Goal: Answer question/provide support

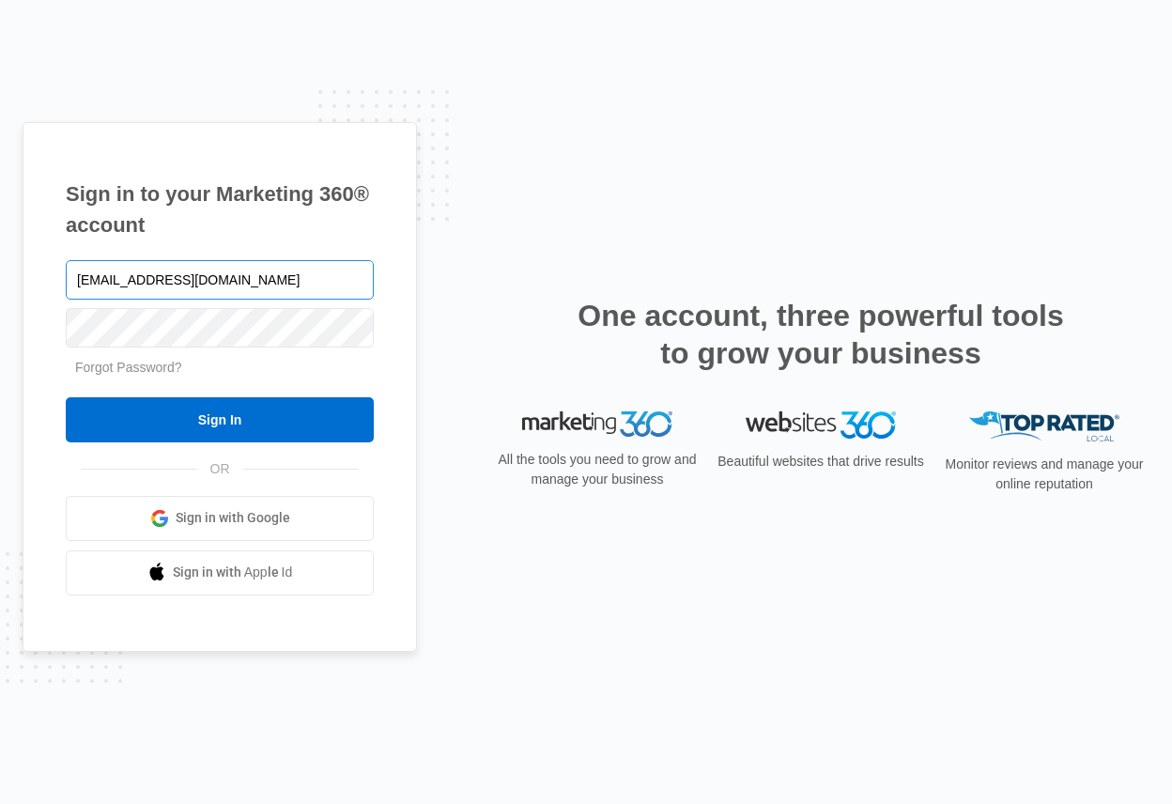
type input "shaigler79@gmail.com"
click at [66, 397] on input "Sign In" at bounding box center [220, 419] width 308 height 45
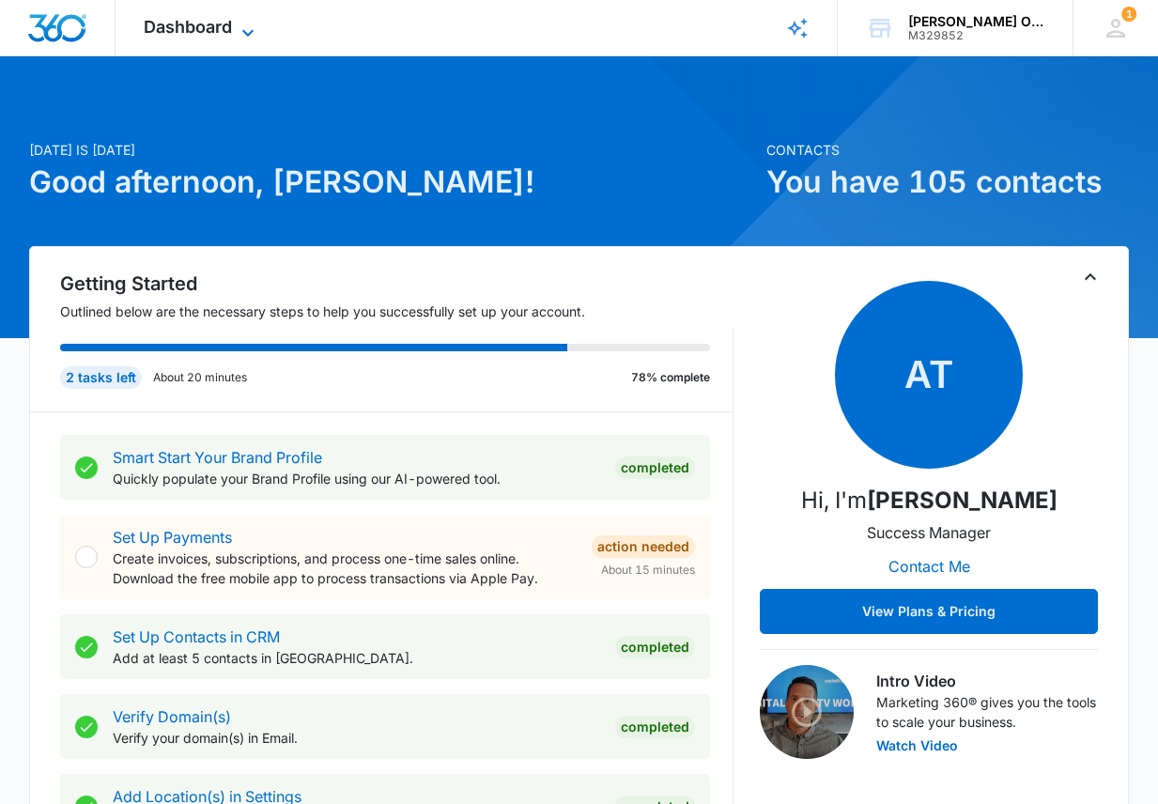
click at [225, 24] on span "Dashboard" at bounding box center [188, 27] width 88 height 20
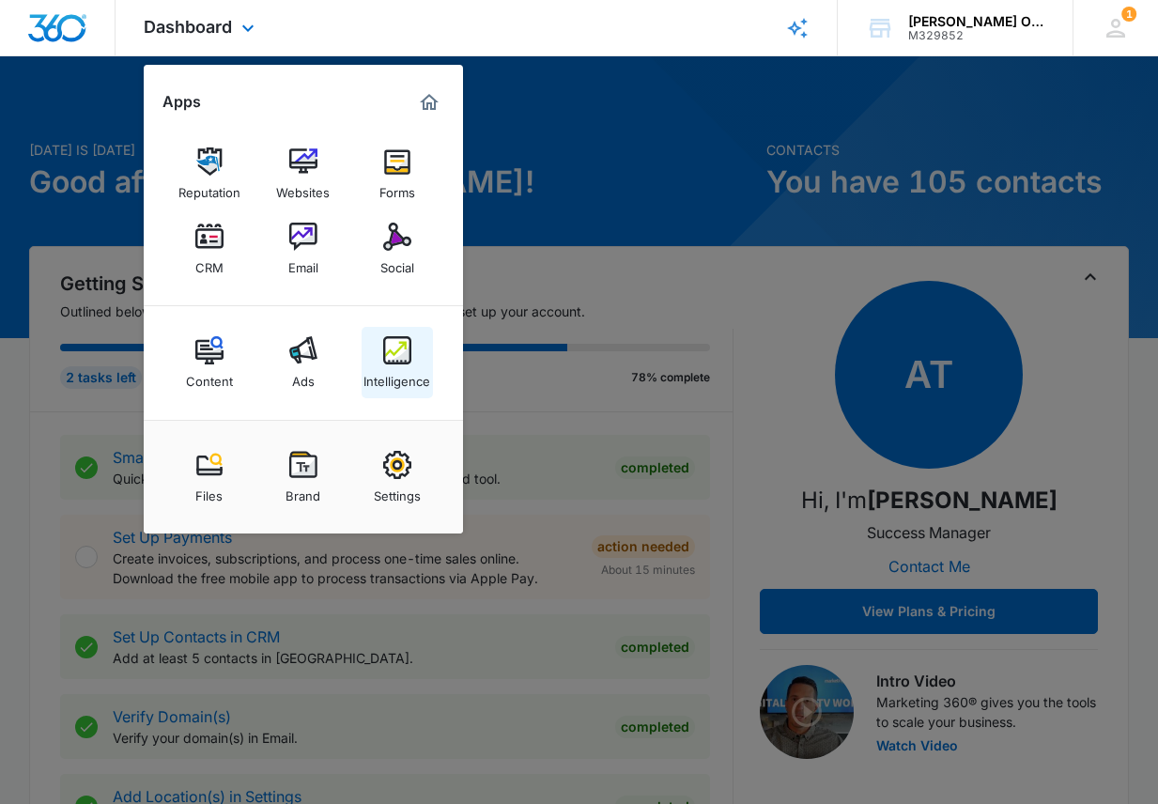
click at [389, 339] on img at bounding box center [397, 350] width 28 height 28
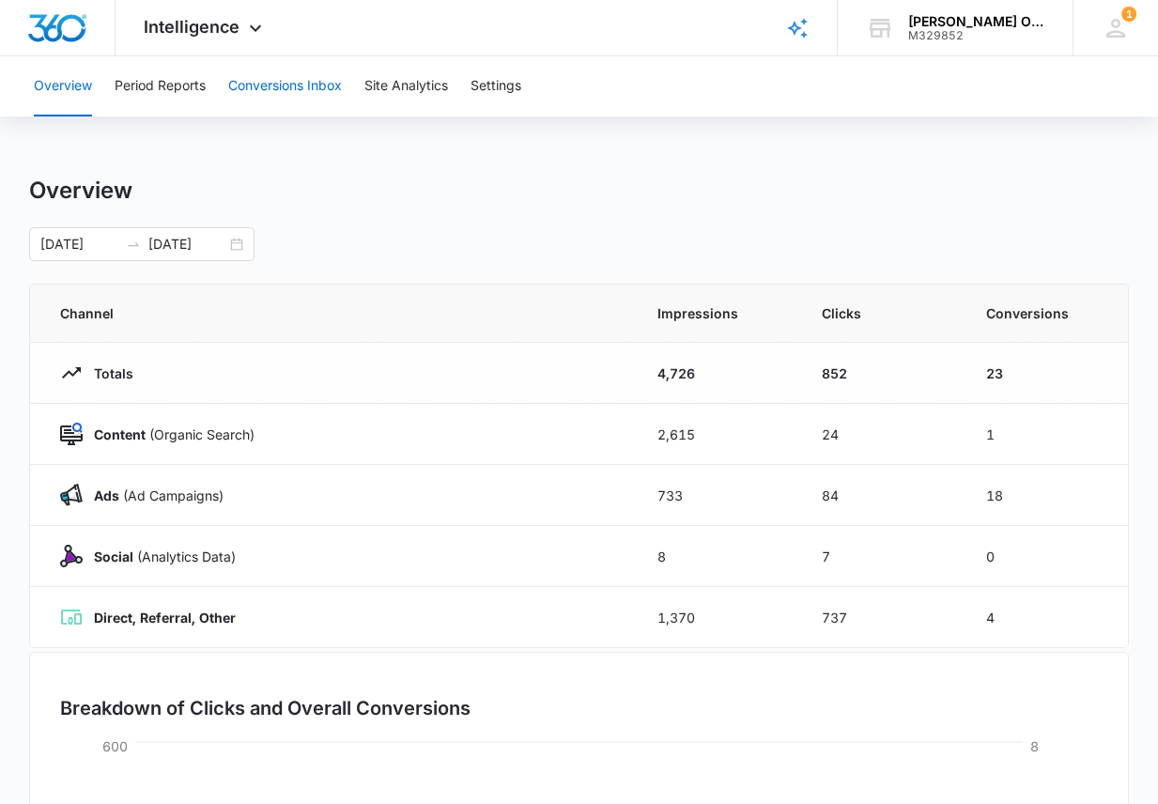
click at [286, 82] on button "Conversions Inbox" at bounding box center [285, 86] width 114 height 60
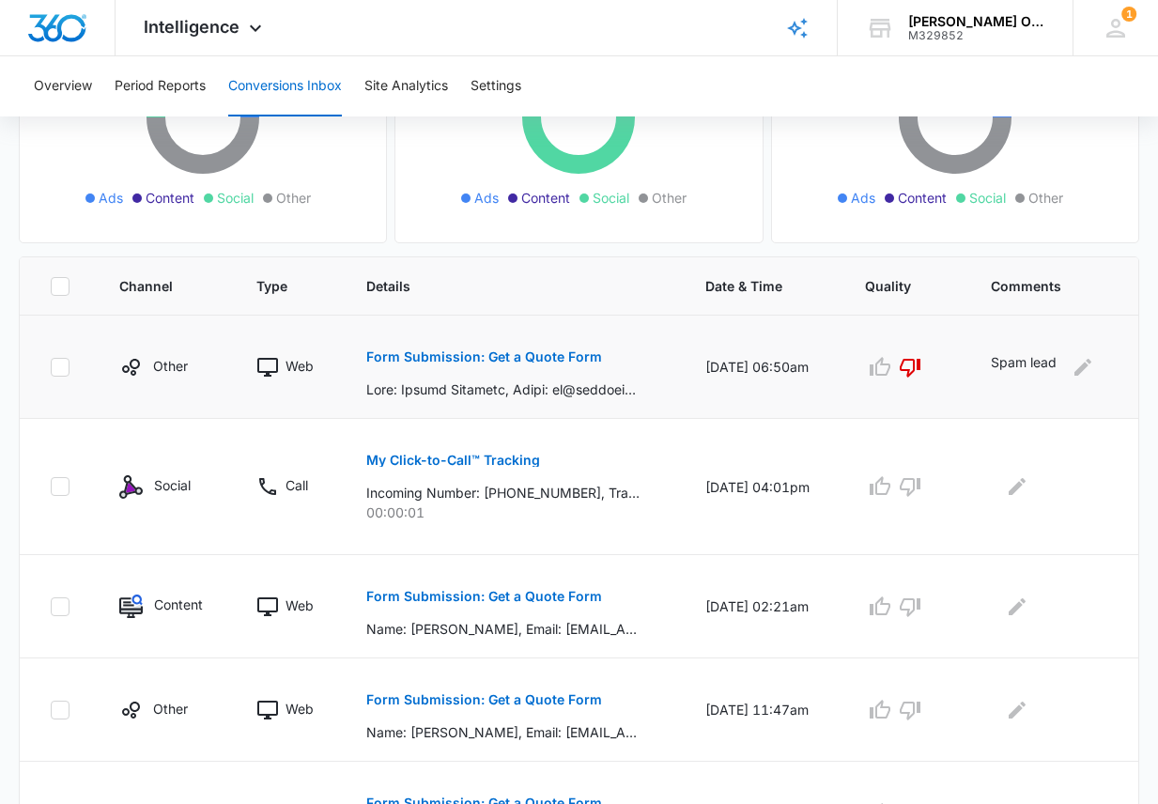
scroll to position [282, 0]
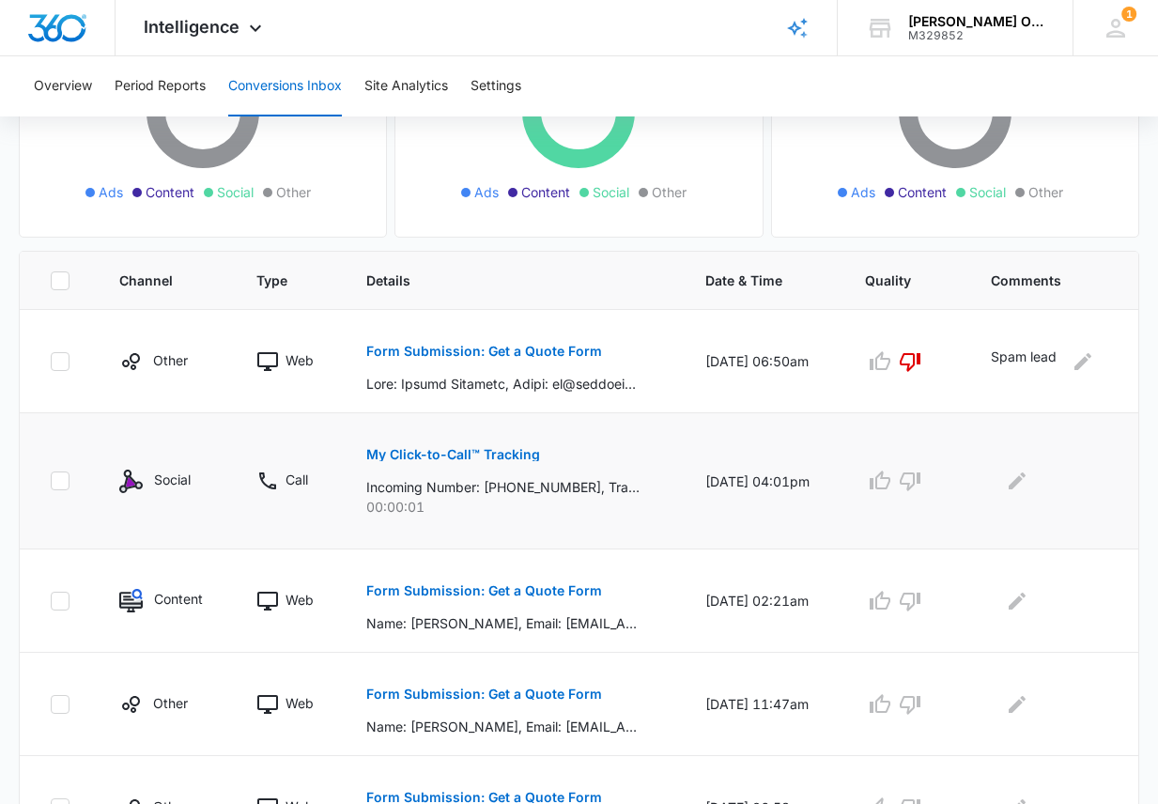
click at [399, 454] on p "My Click-to-Call™ Tracking" at bounding box center [453, 454] width 174 height 13
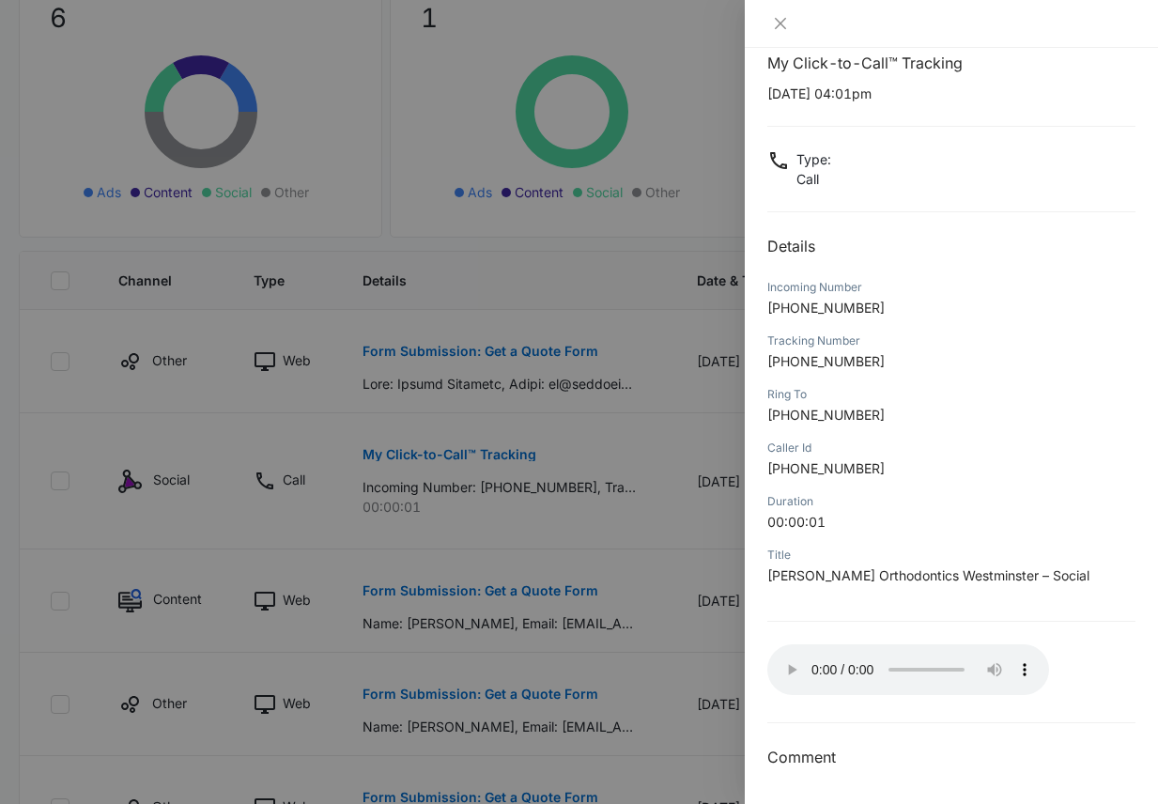
scroll to position [553, 0]
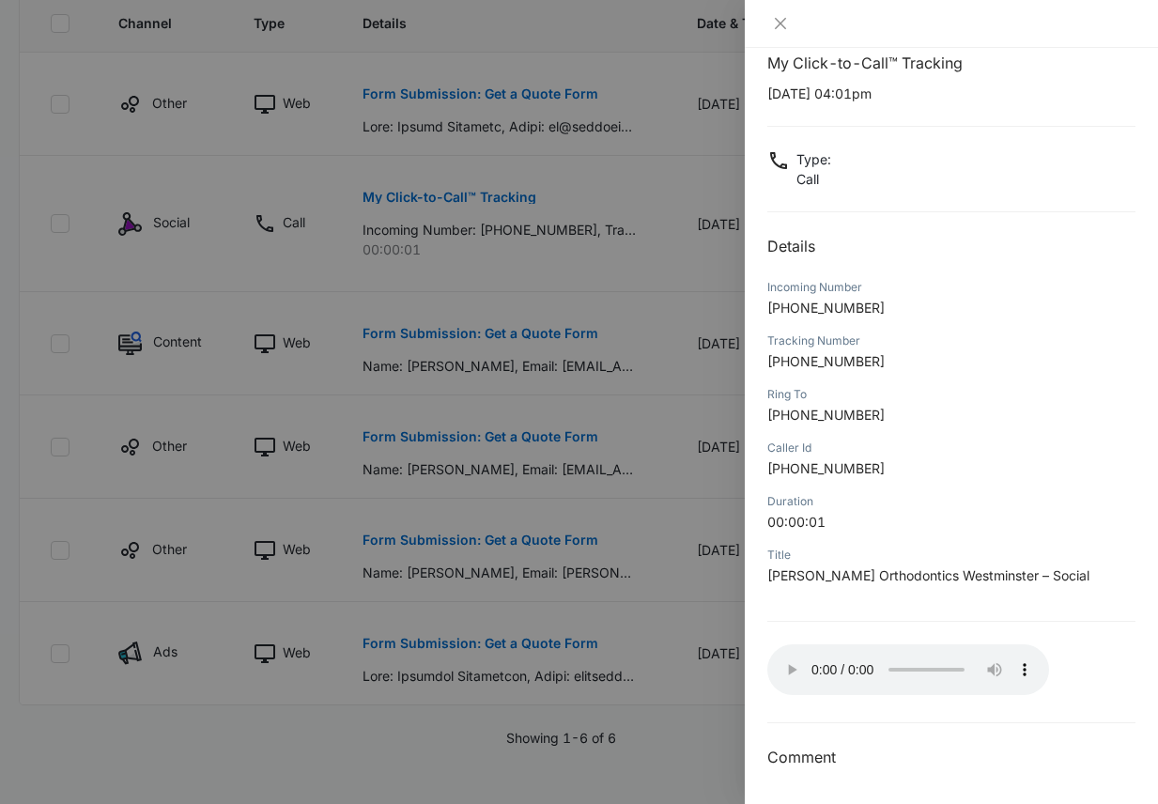
click at [883, 773] on div "My Click-to-Call™ Tracking [DATE] 04:01pm Type : Call Details Incoming Number […" at bounding box center [951, 426] width 413 height 756
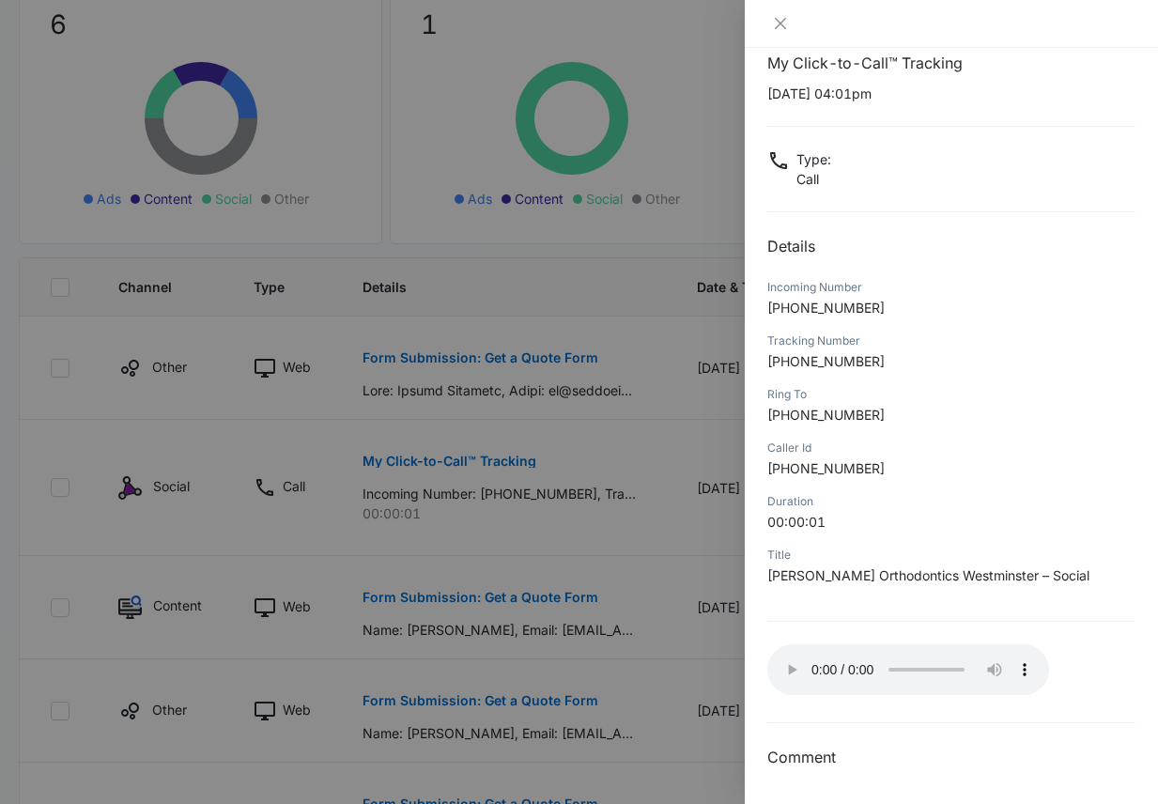
scroll to position [271, 0]
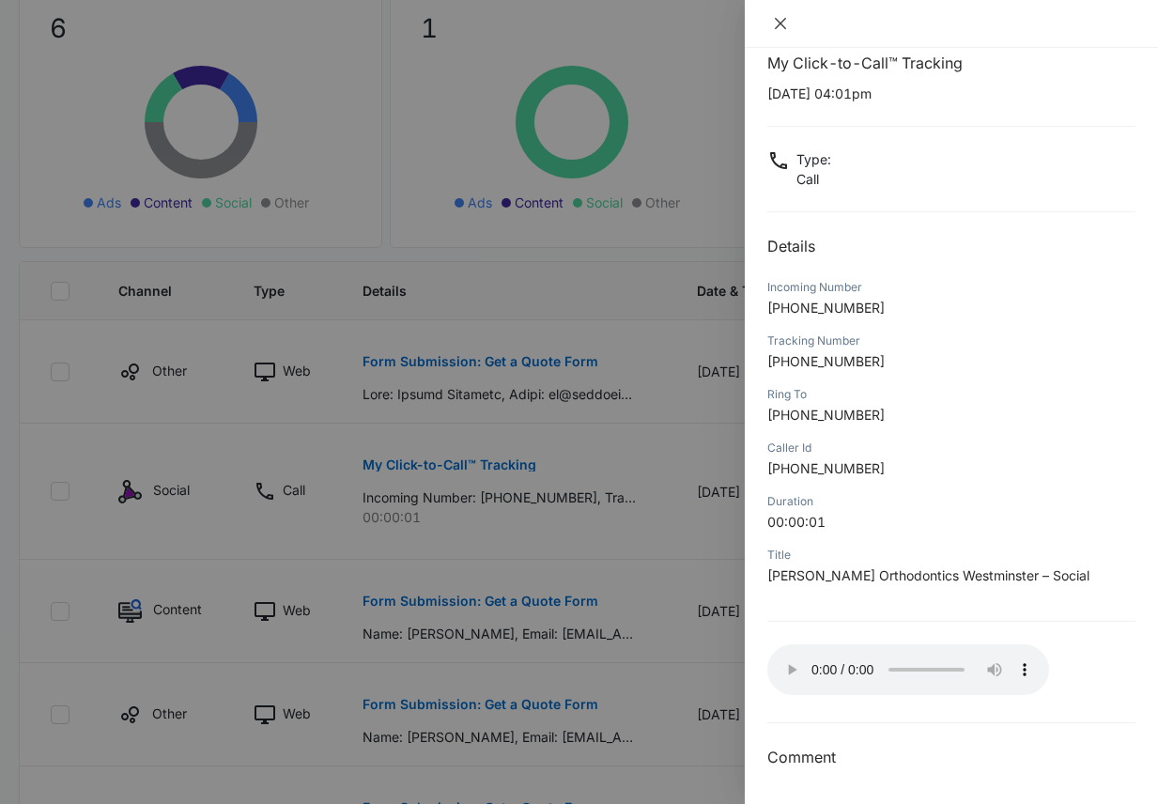
click at [780, 22] on icon "close" at bounding box center [780, 23] width 15 height 15
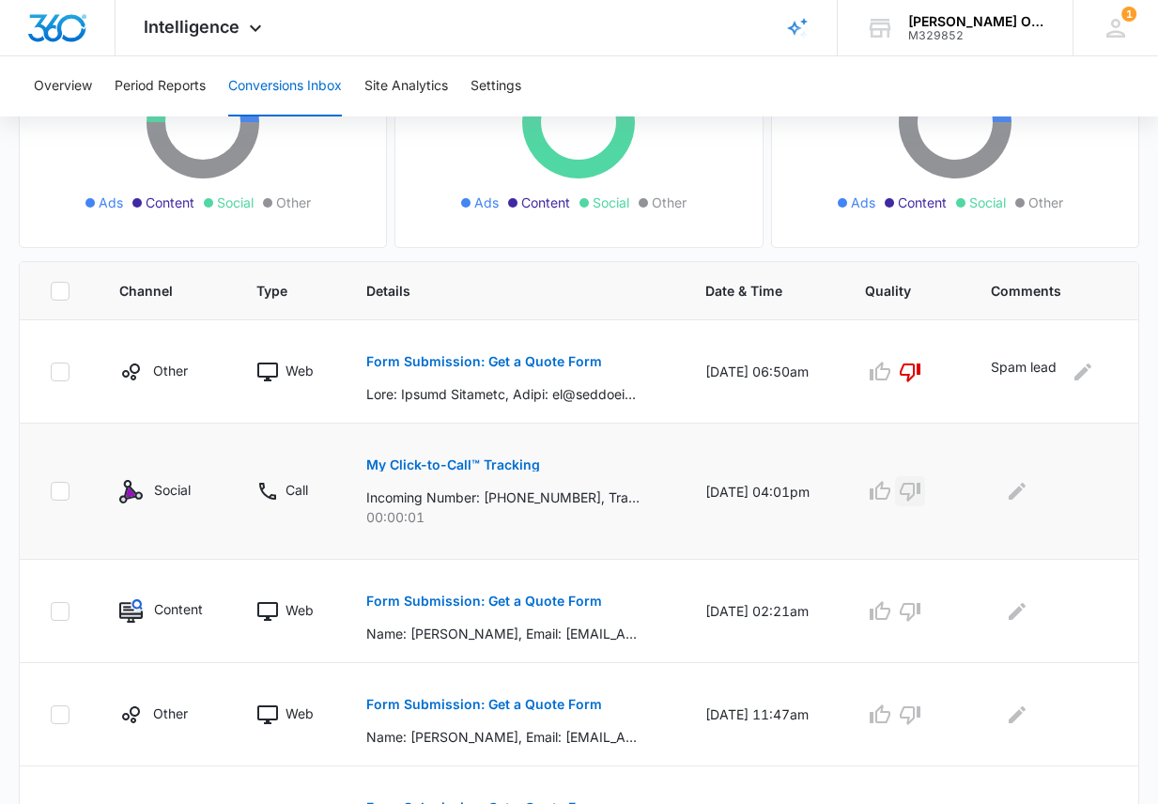
click at [920, 486] on icon "button" at bounding box center [910, 491] width 23 height 23
click at [919, 488] on icon "button" at bounding box center [910, 491] width 23 height 23
click at [436, 455] on button "My Click-to-Call™ Tracking" at bounding box center [453, 464] width 174 height 45
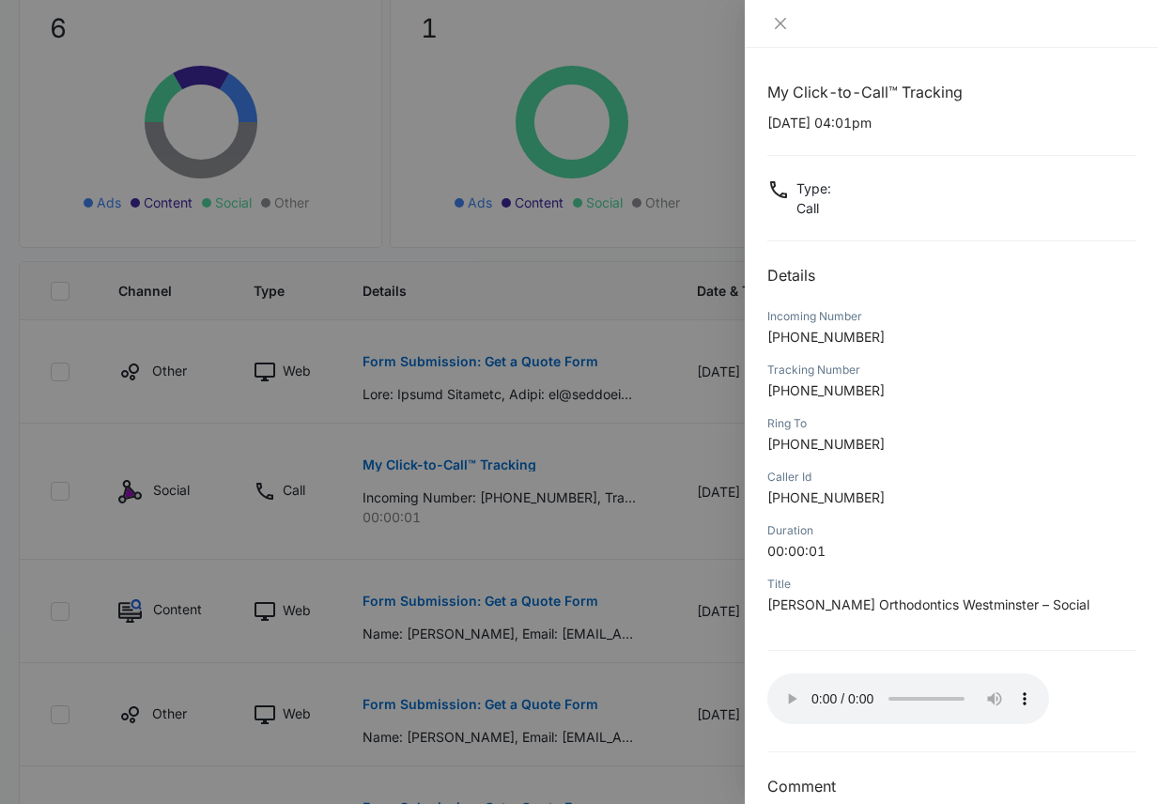
scroll to position [29, 0]
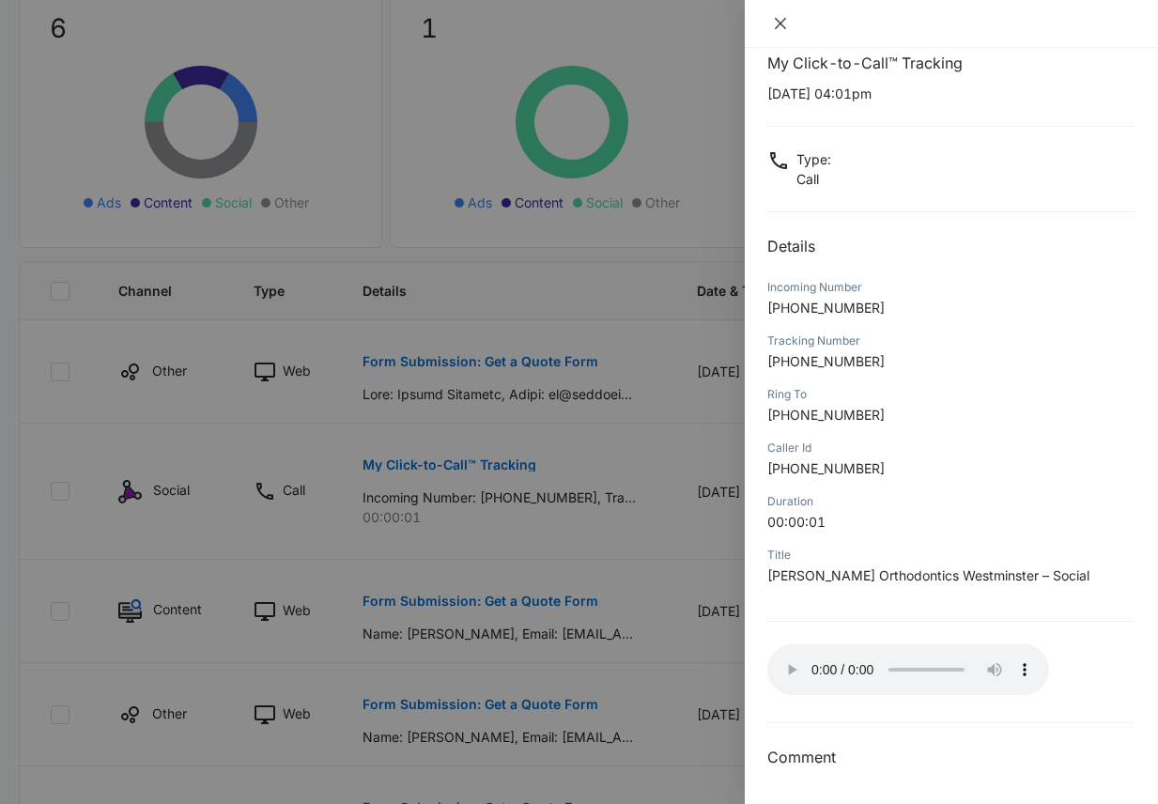
click at [785, 23] on icon "close" at bounding box center [780, 23] width 15 height 15
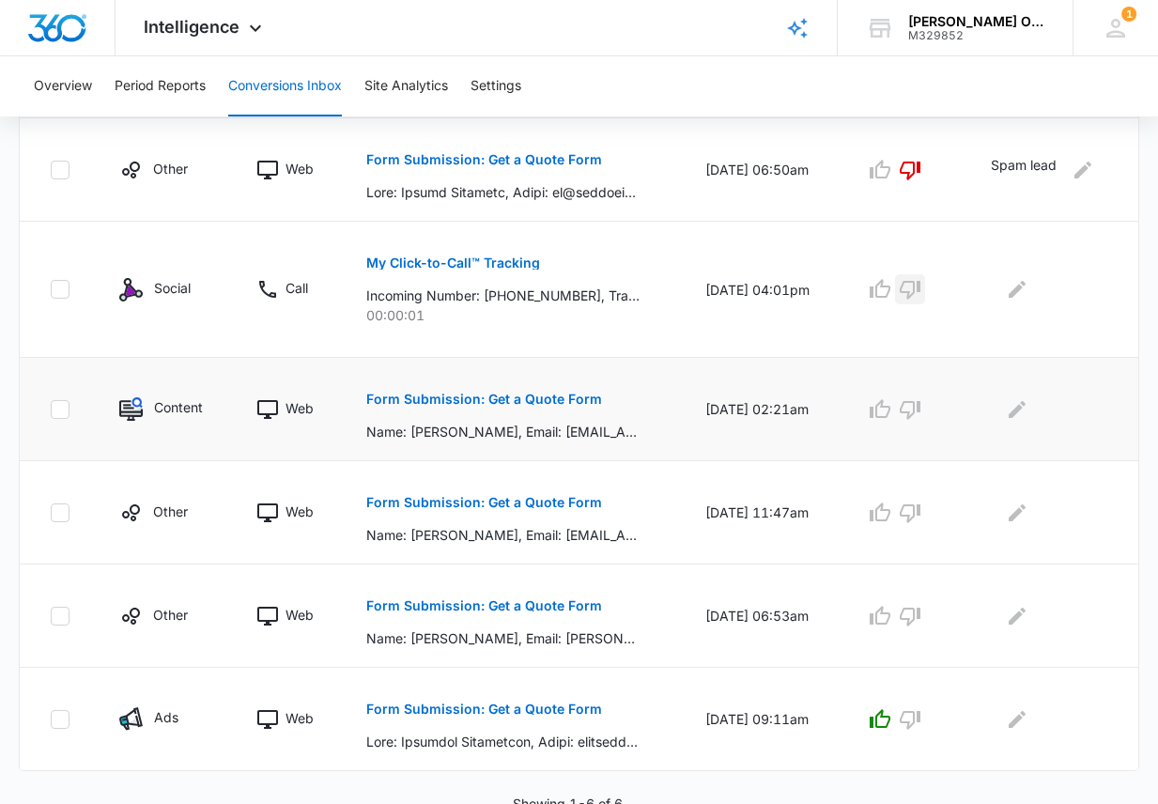
scroll to position [483, 0]
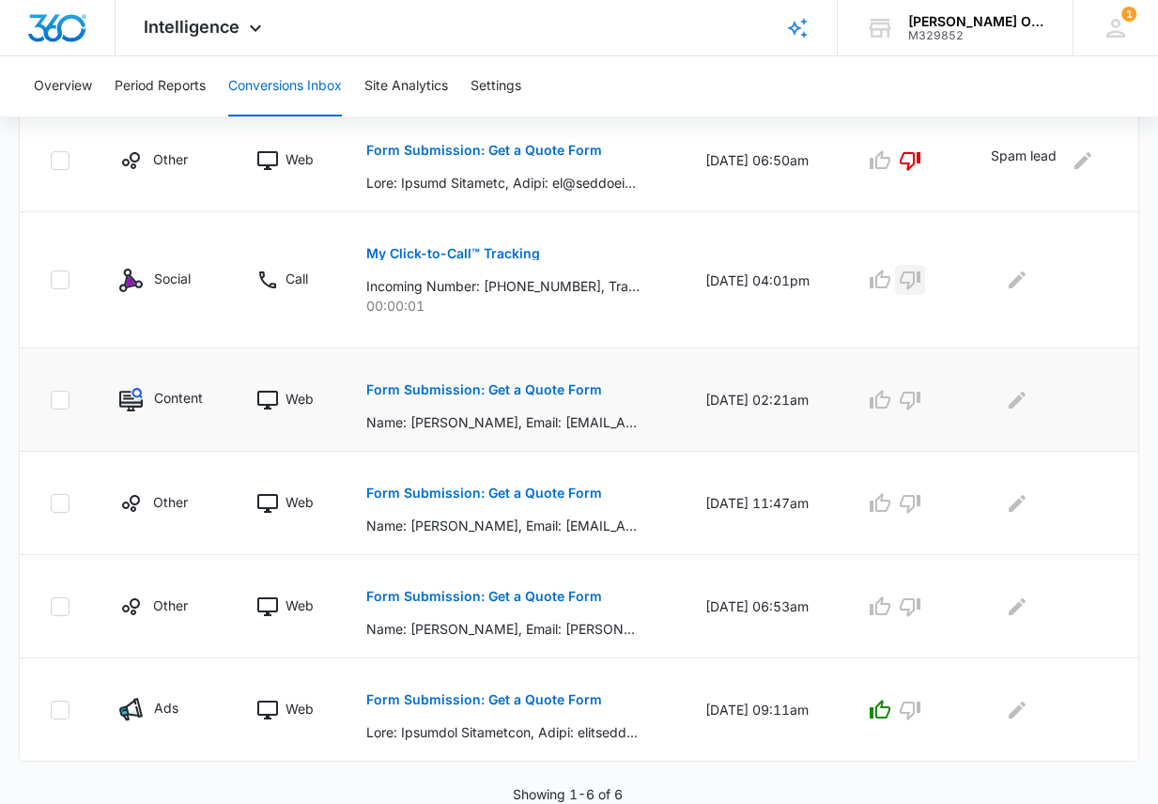
click at [423, 386] on p "Form Submission: Get a Quote Form" at bounding box center [484, 389] width 236 height 13
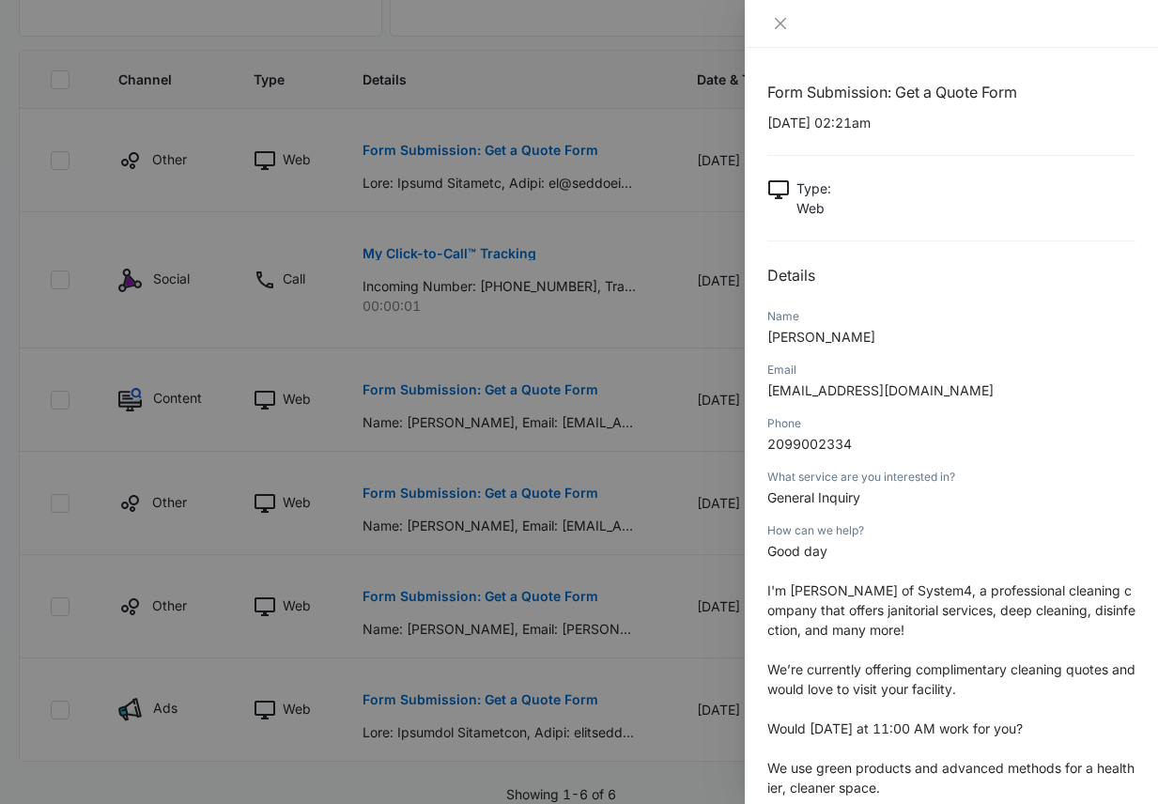
click at [432, 434] on div at bounding box center [579, 402] width 1158 height 804
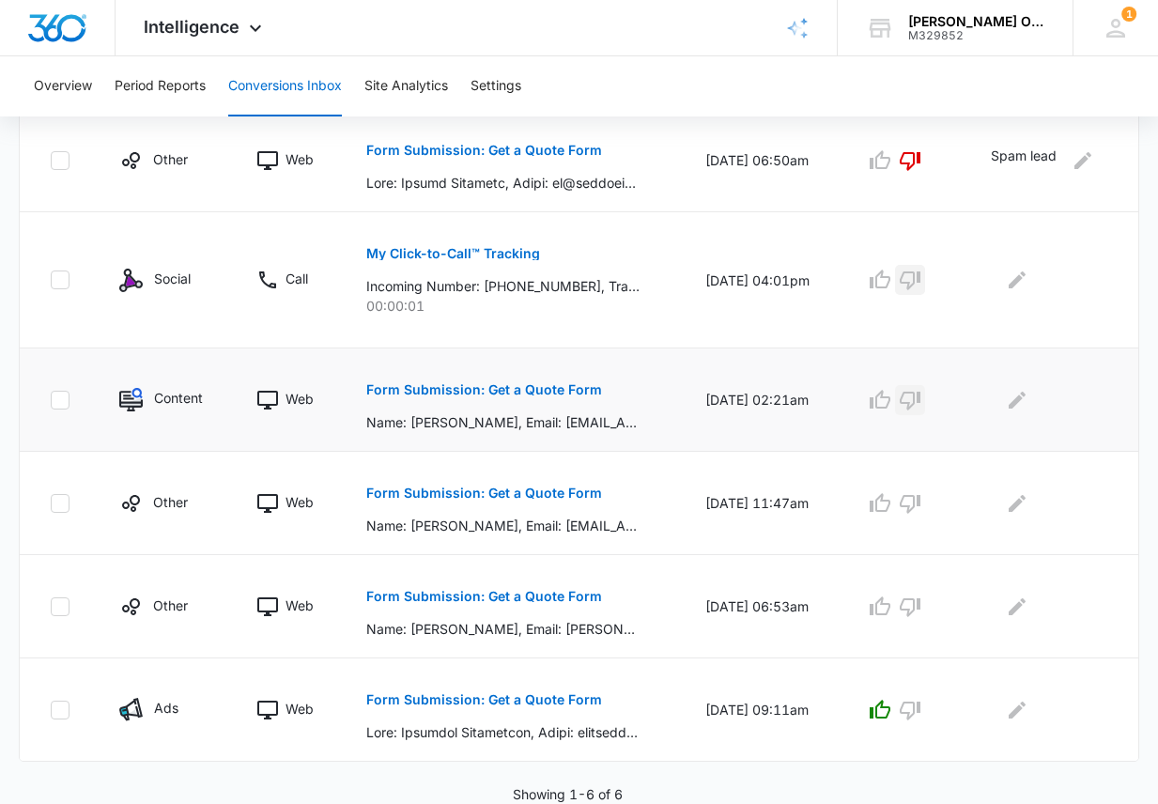
click at [919, 404] on icon "button" at bounding box center [910, 400] width 23 height 23
click at [1028, 399] on icon "Edit Comments" at bounding box center [1017, 400] width 23 height 23
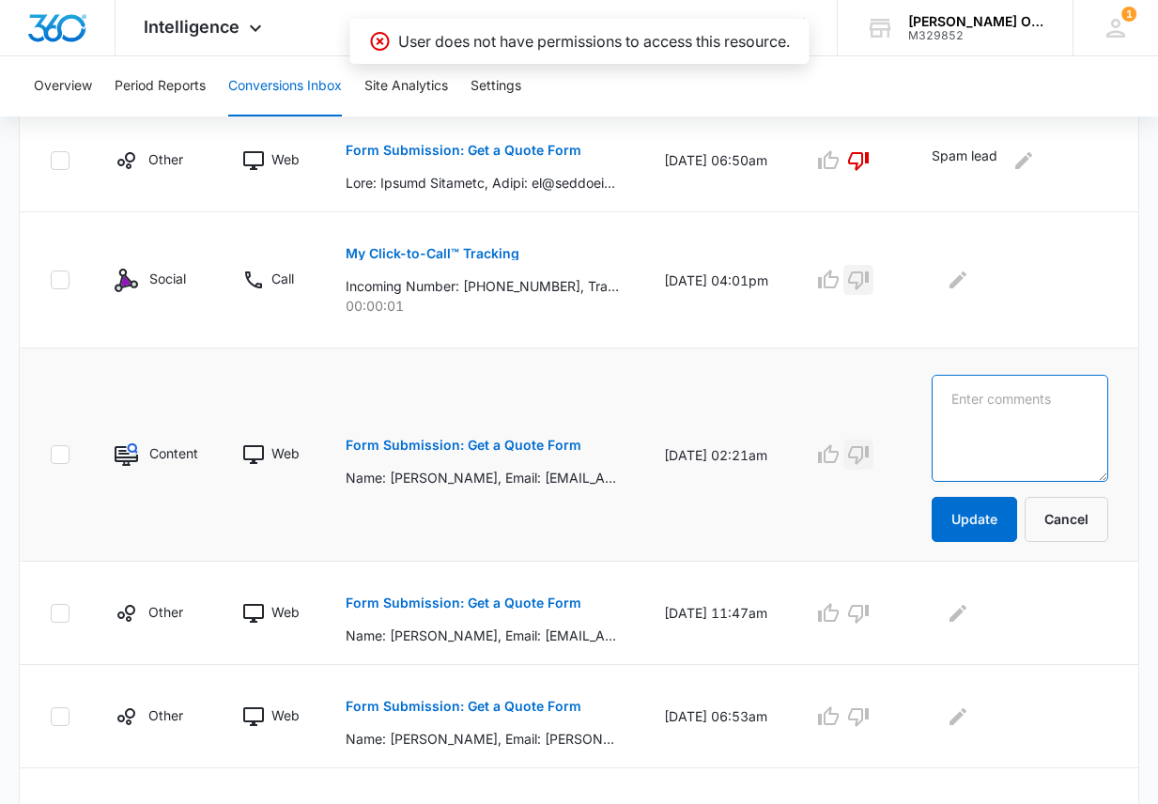
click at [1013, 423] on textarea at bounding box center [1019, 428] width 177 height 107
type textarea "Spam Lead"
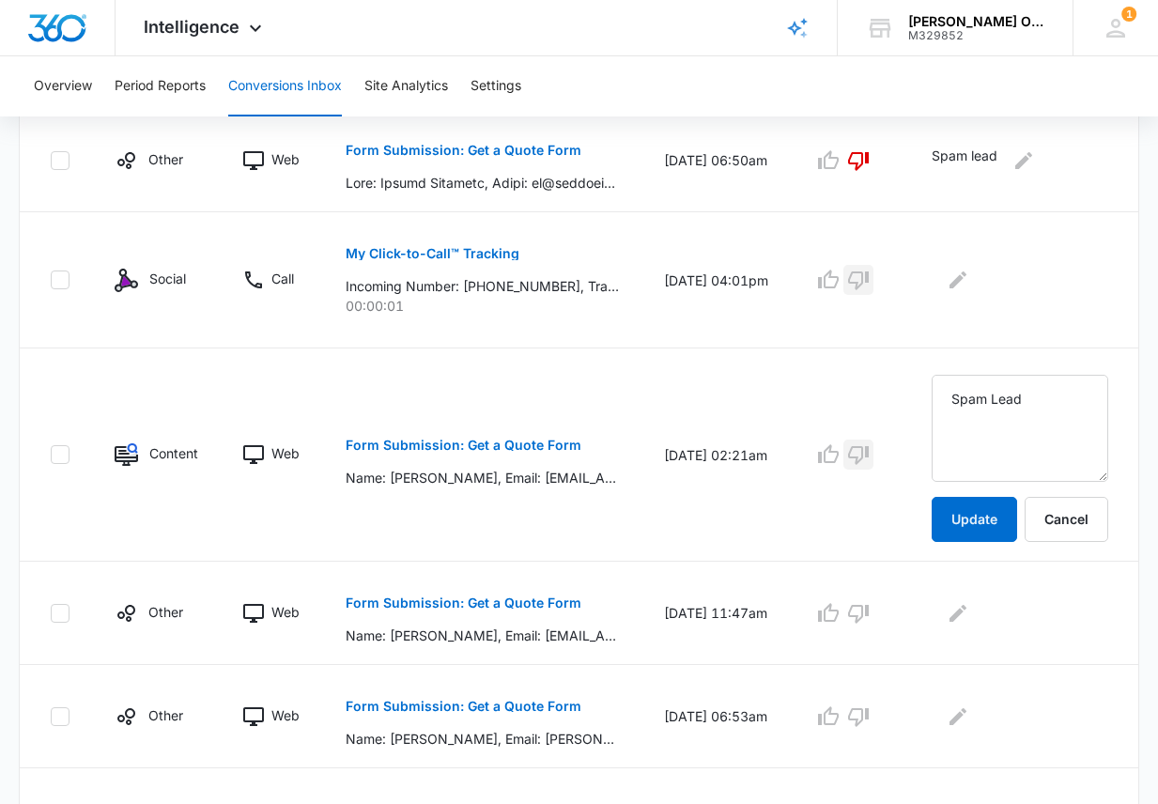
click at [869, 466] on icon "button" at bounding box center [858, 454] width 23 height 23
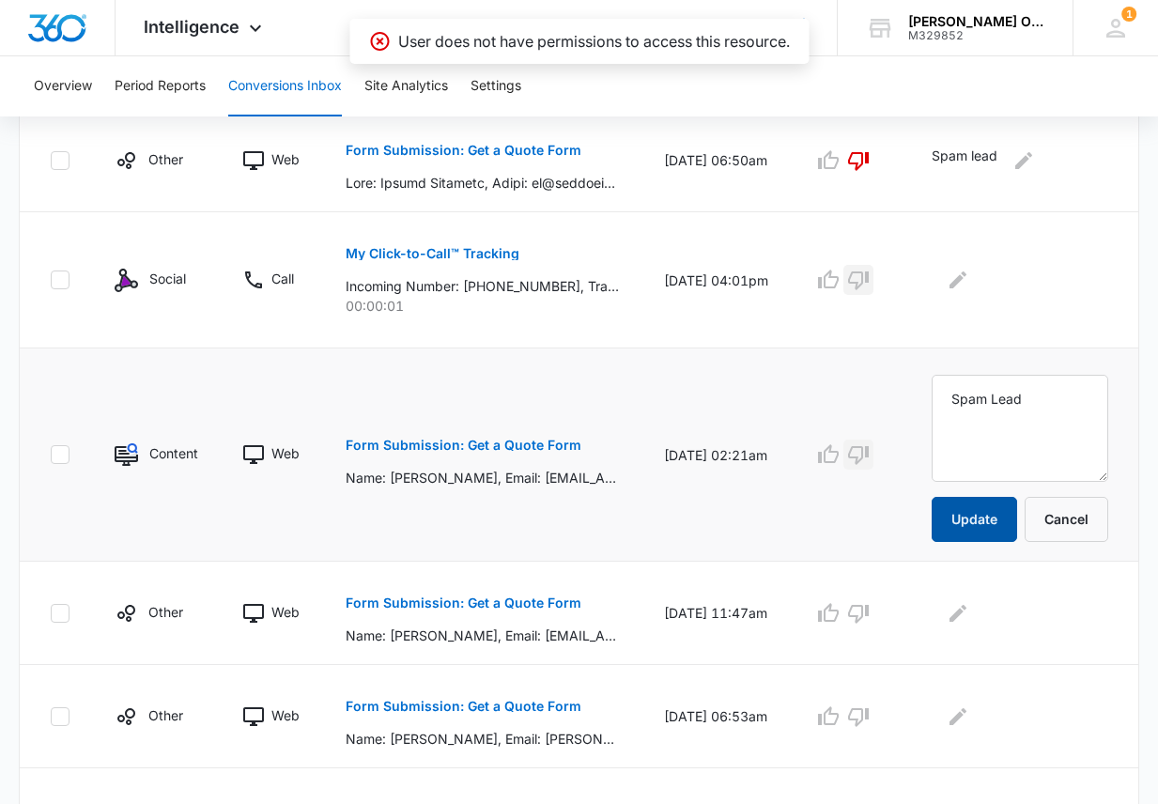
click at [984, 511] on button "Update" at bounding box center [973, 519] width 85 height 45
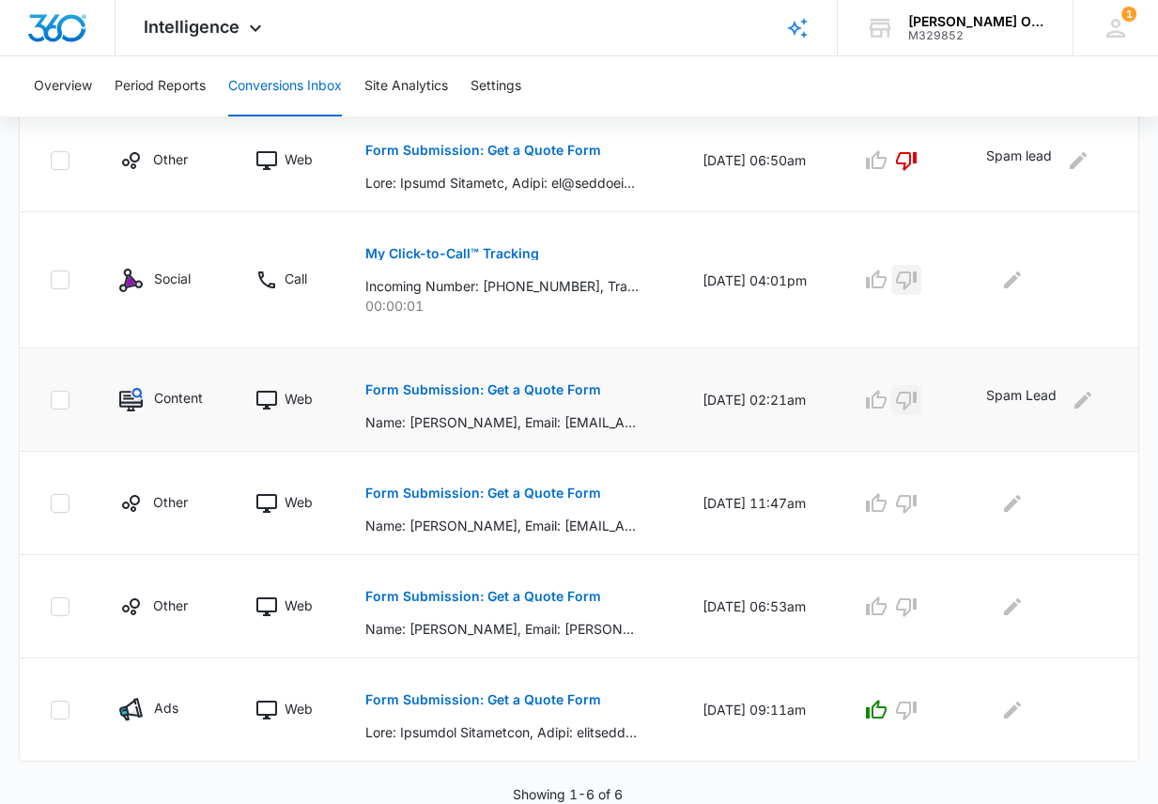
click at [57, 406] on icon at bounding box center [60, 400] width 17 height 17
click at [51, 400] on input "checkbox" at bounding box center [50, 399] width 1 height 1
click at [57, 406] on icon at bounding box center [60, 400] width 17 height 17
click at [51, 400] on input "checkbox" at bounding box center [50, 399] width 1 height 1
checkbox input "false"
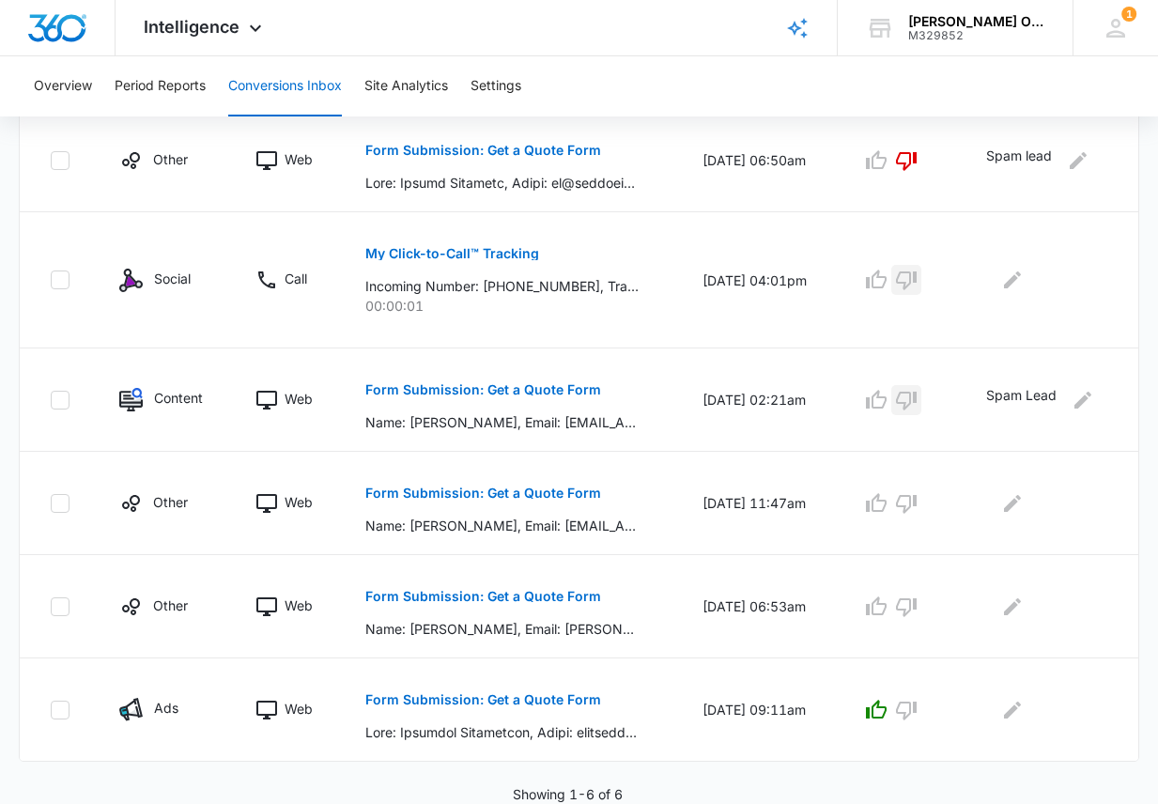
click at [916, 398] on icon "button" at bounding box center [906, 401] width 21 height 19
click at [913, 405] on icon "button" at bounding box center [906, 400] width 23 height 23
click at [916, 273] on icon "button" at bounding box center [906, 280] width 21 height 19
click at [497, 489] on p "Form Submission: Get a Quote Form" at bounding box center [483, 492] width 236 height 13
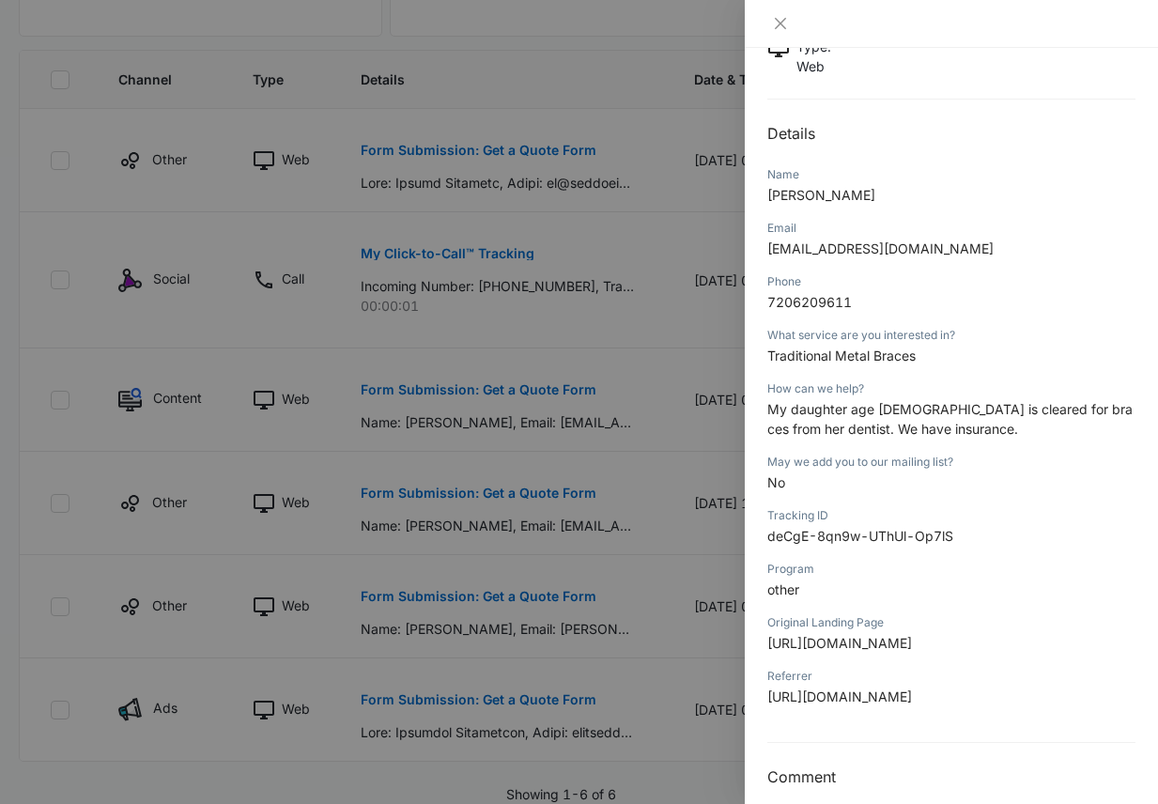
scroll to position [161, 0]
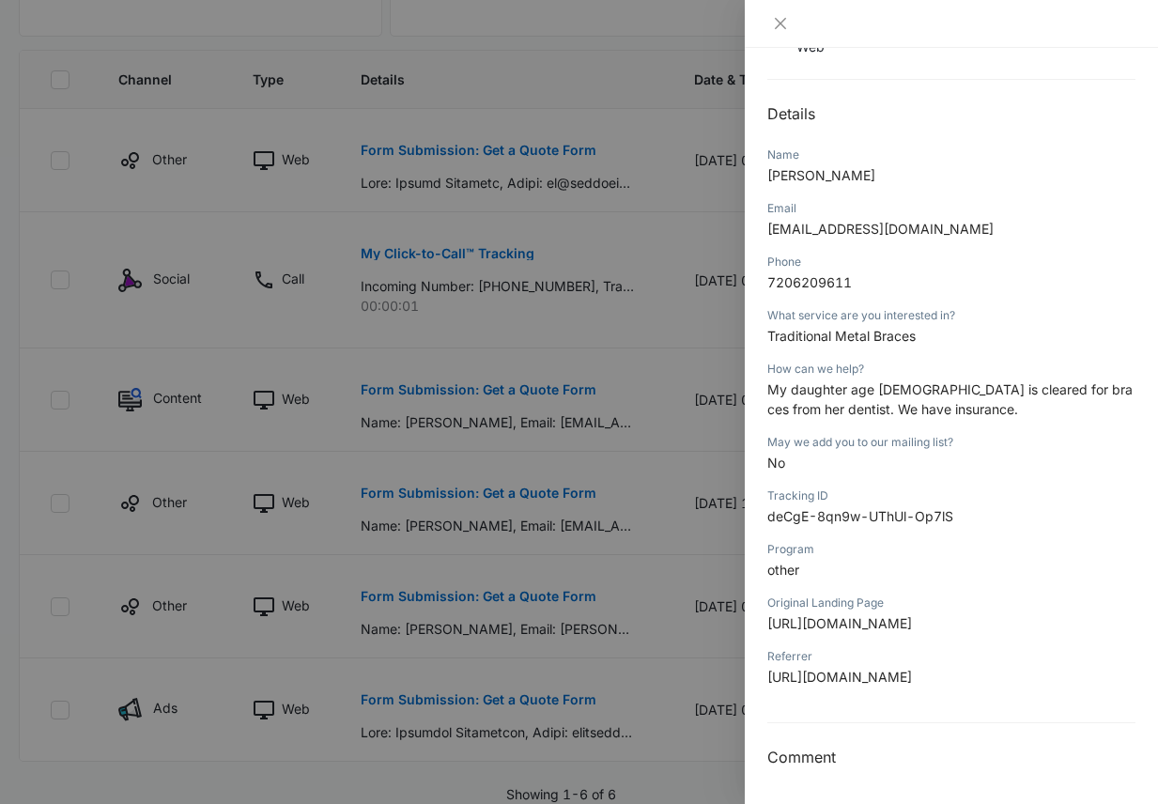
click at [620, 519] on div at bounding box center [579, 402] width 1158 height 804
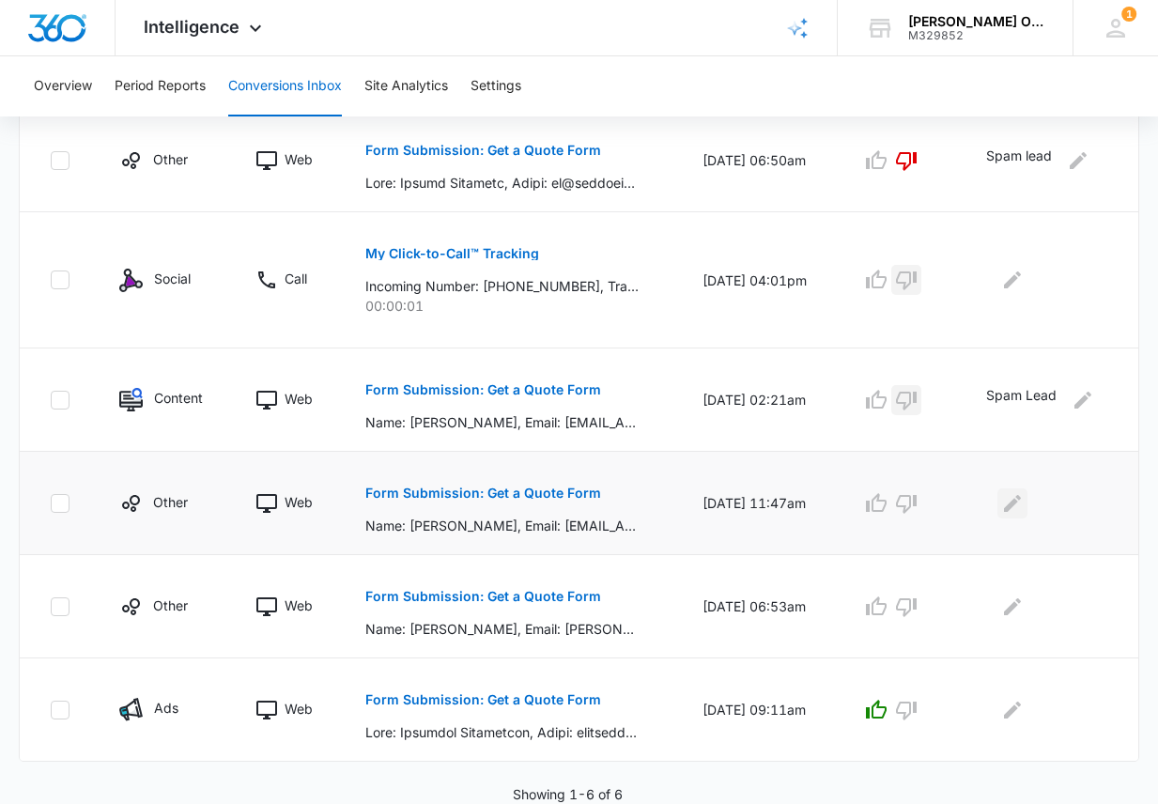
click at [1022, 507] on icon "Edit Comments" at bounding box center [1012, 503] width 23 height 23
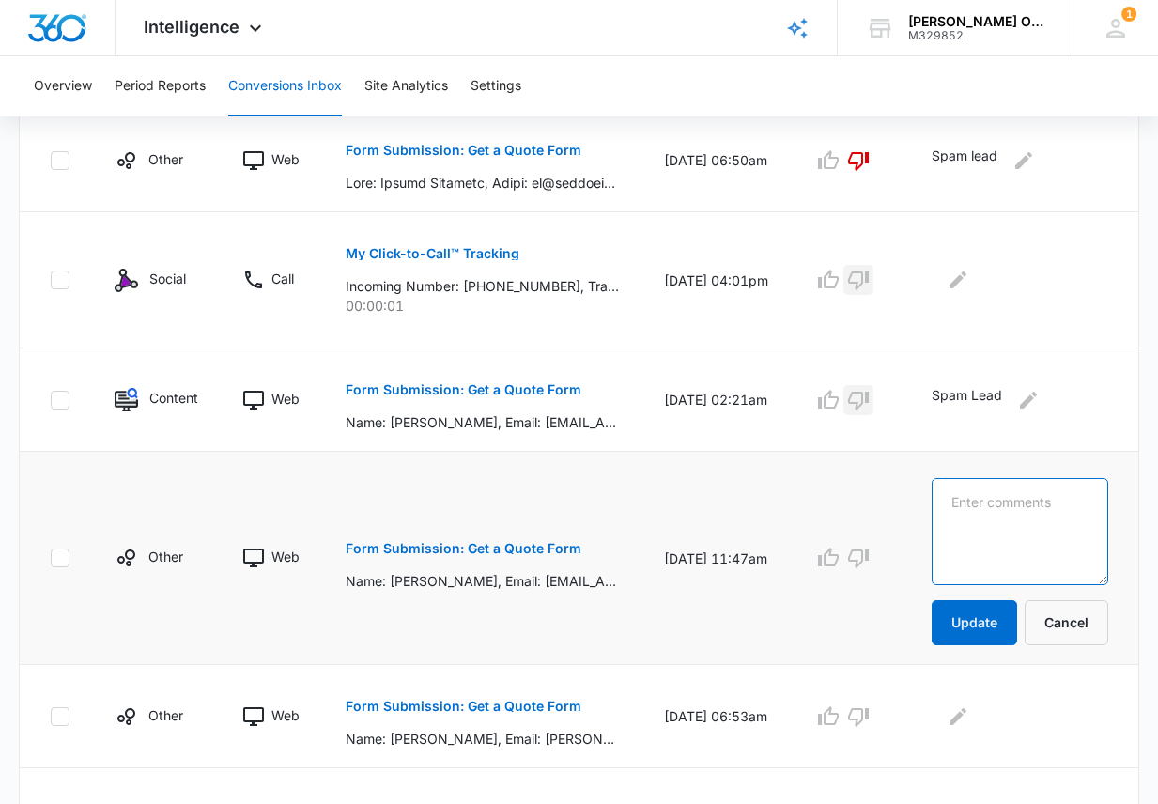
click at [1022, 507] on textarea at bounding box center [1019, 531] width 177 height 107
type textarea "Appointment scheduled and new braces are on!"
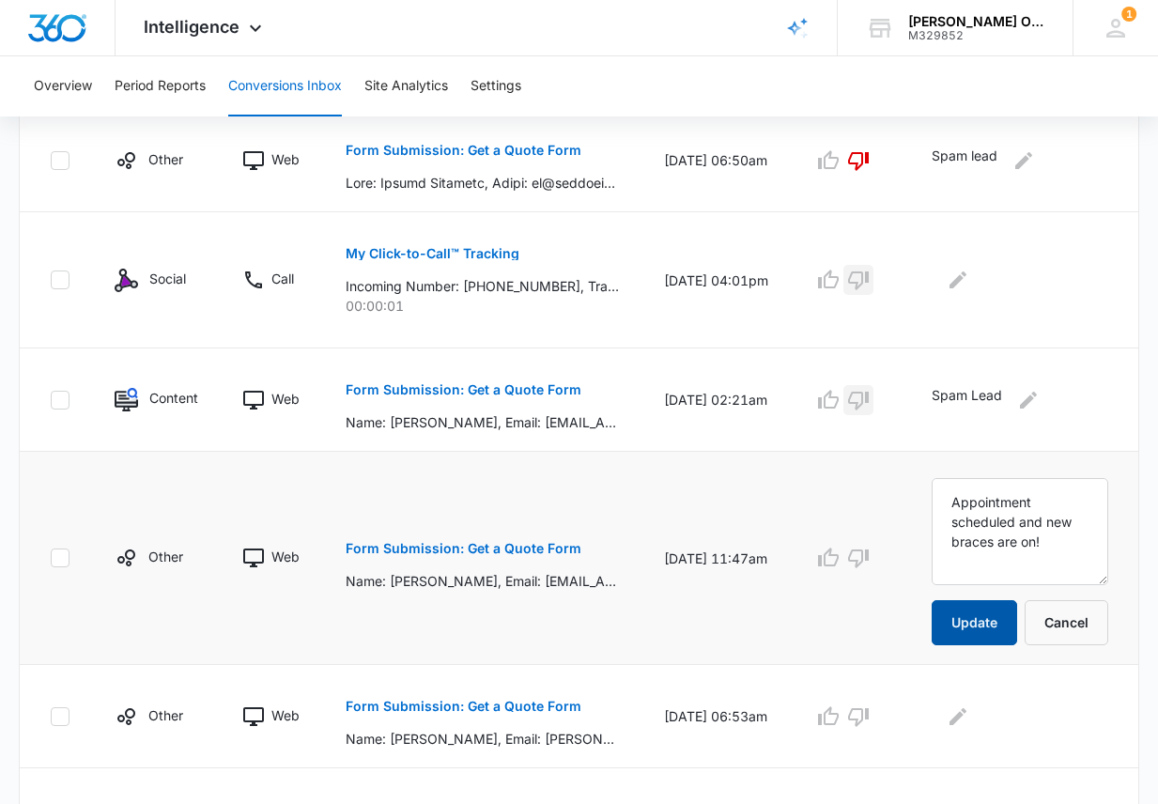
click at [1008, 624] on button "Update" at bounding box center [973, 622] width 85 height 45
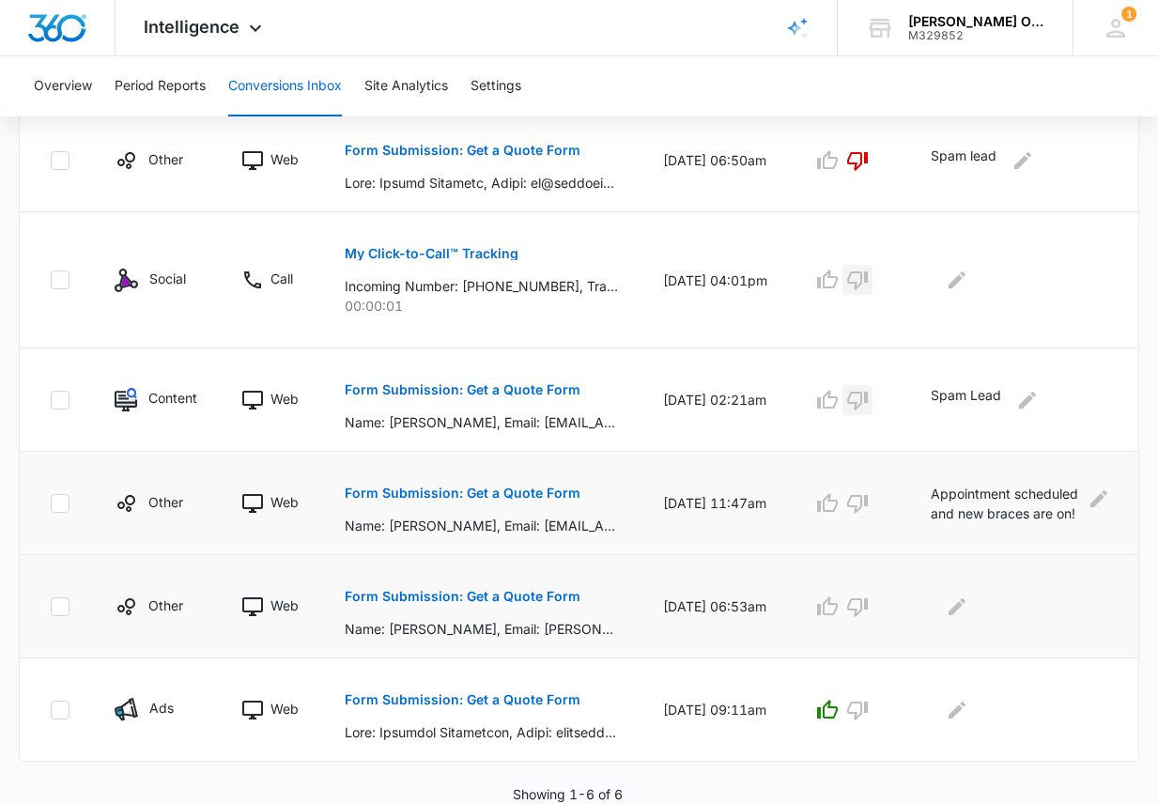
click at [498, 588] on button "Form Submission: Get a Quote Form" at bounding box center [463, 596] width 236 height 45
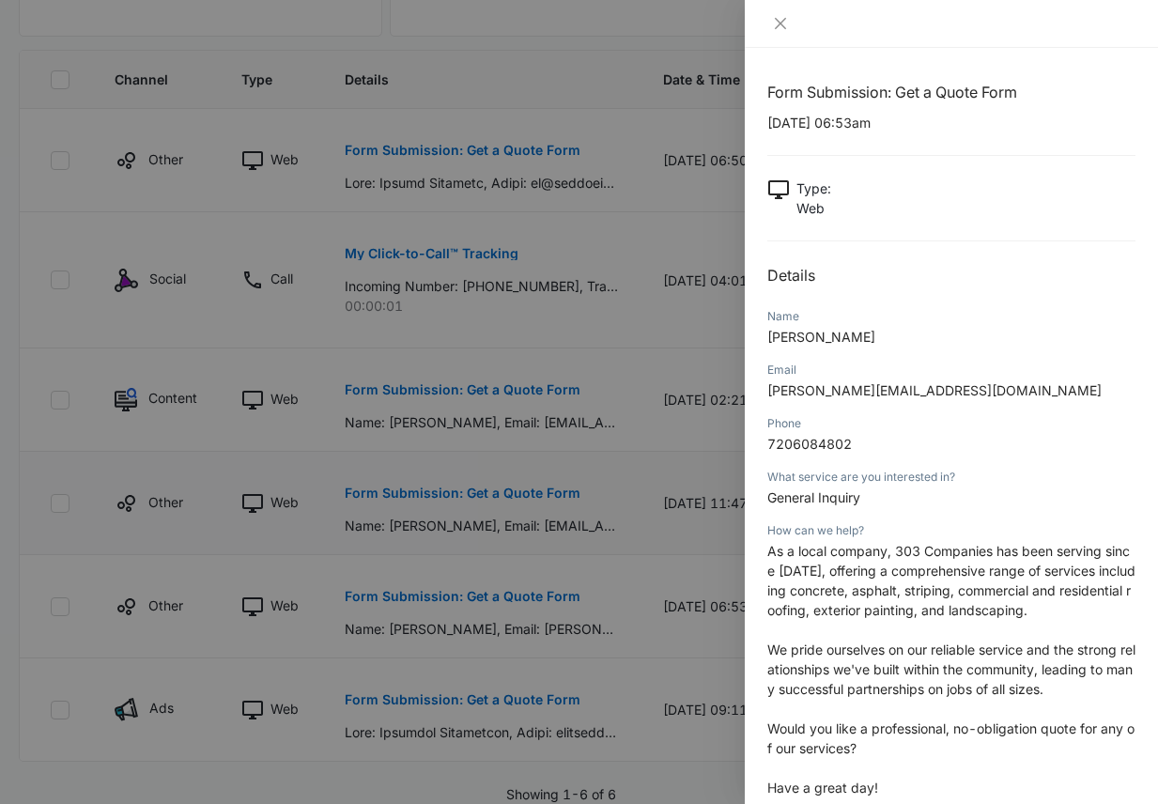
click at [604, 608] on div at bounding box center [579, 402] width 1158 height 804
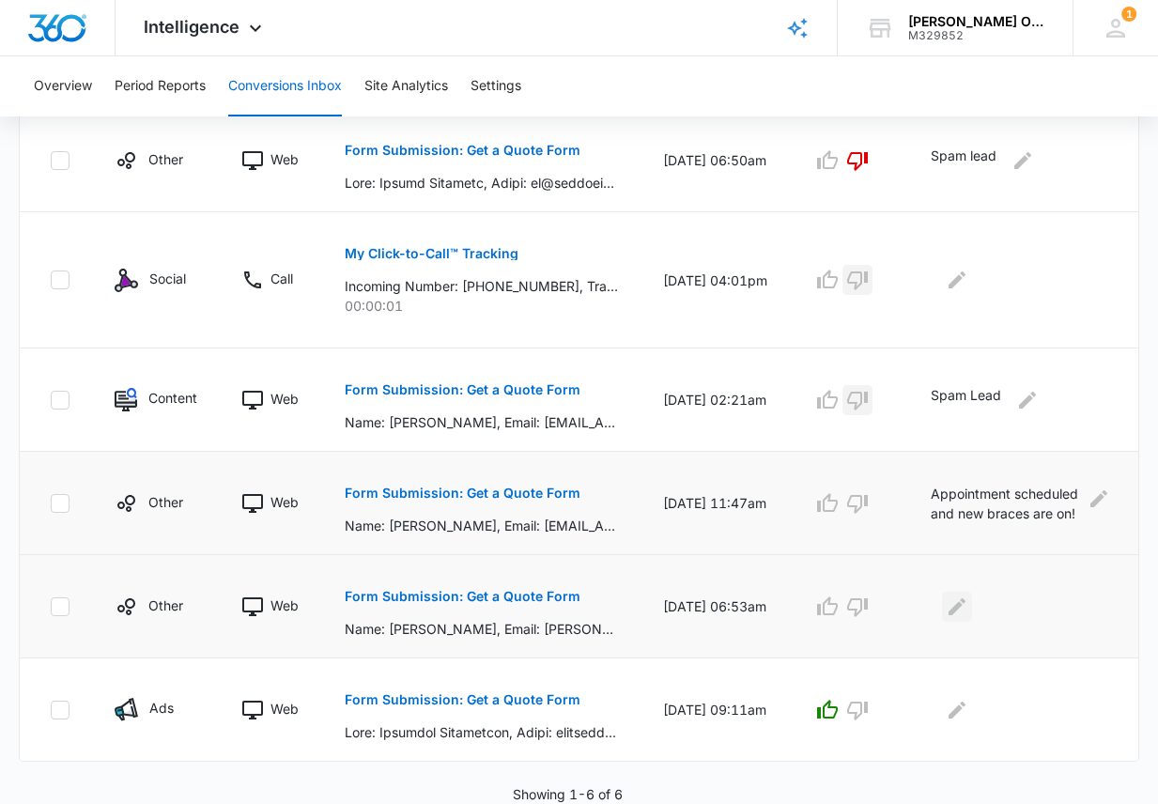
click at [968, 605] on icon "Edit Comments" at bounding box center [956, 606] width 23 height 23
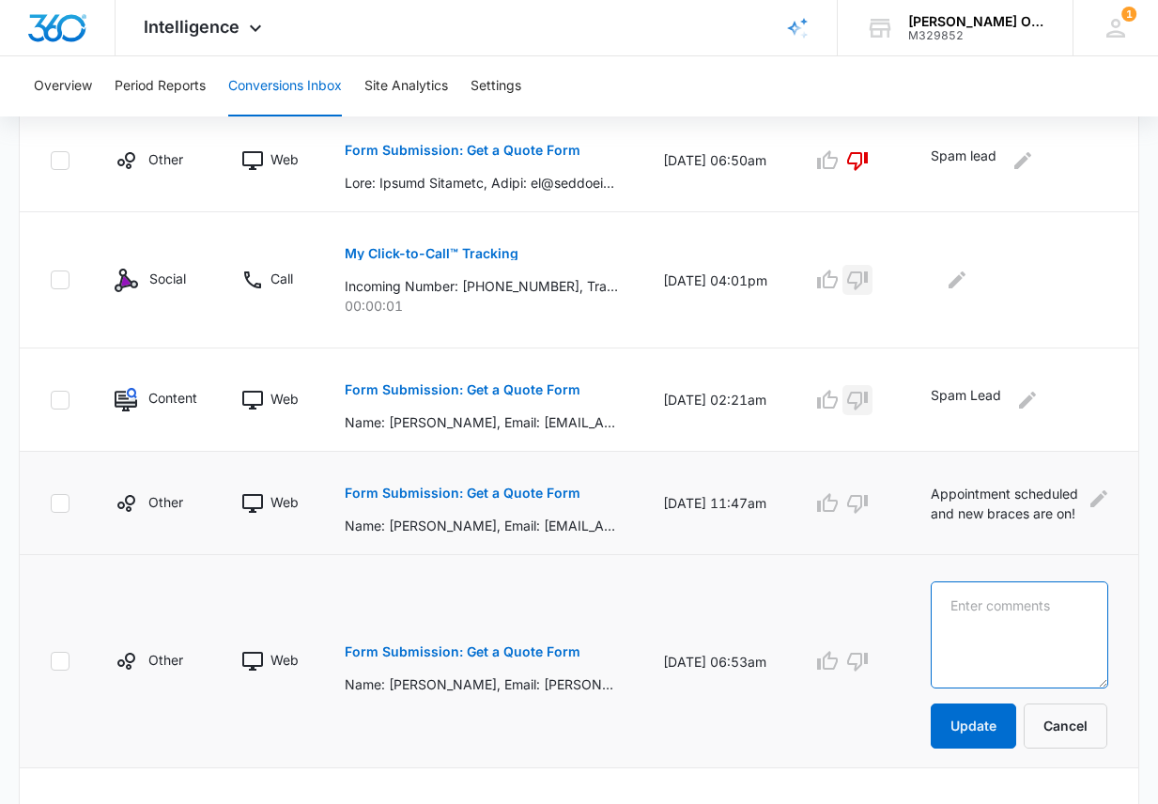
click at [969, 605] on textarea at bounding box center [1018, 634] width 177 height 107
type textarea "Spam Lead"
click at [1007, 716] on button "Update" at bounding box center [972, 725] width 85 height 45
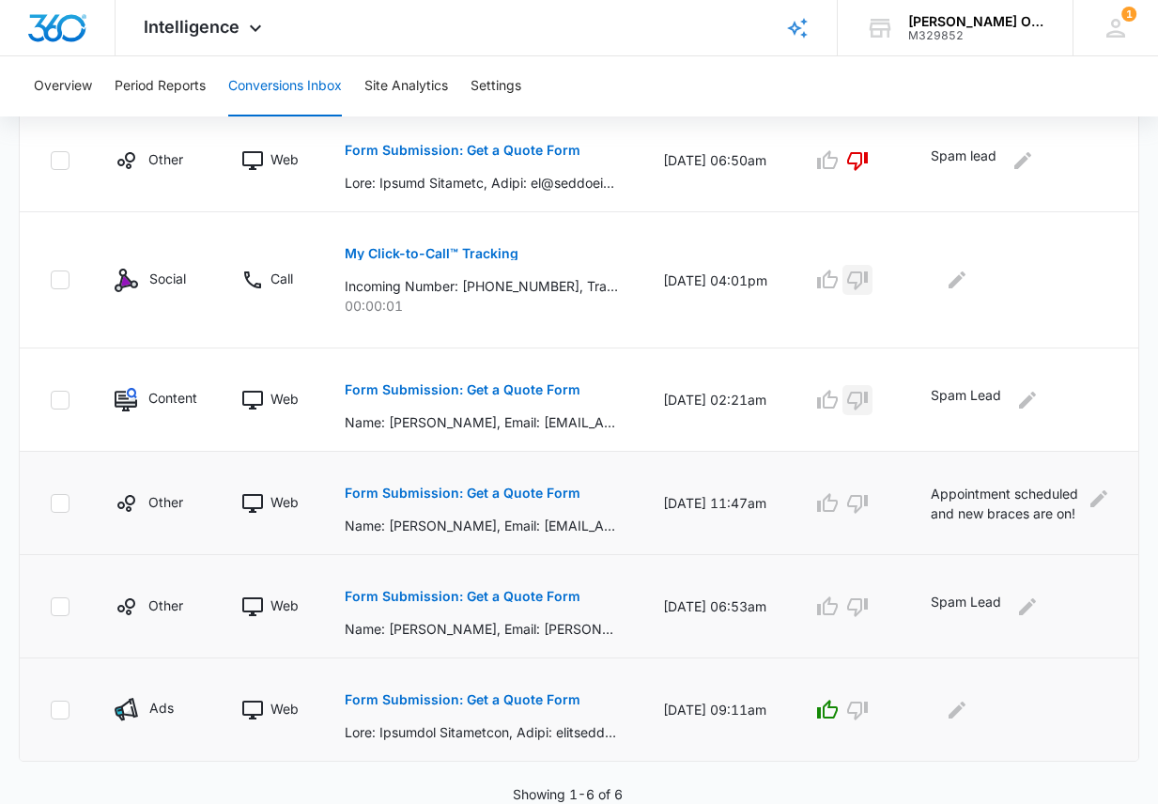
click at [439, 692] on button "Form Submission: Get a Quote Form" at bounding box center [463, 699] width 236 height 45
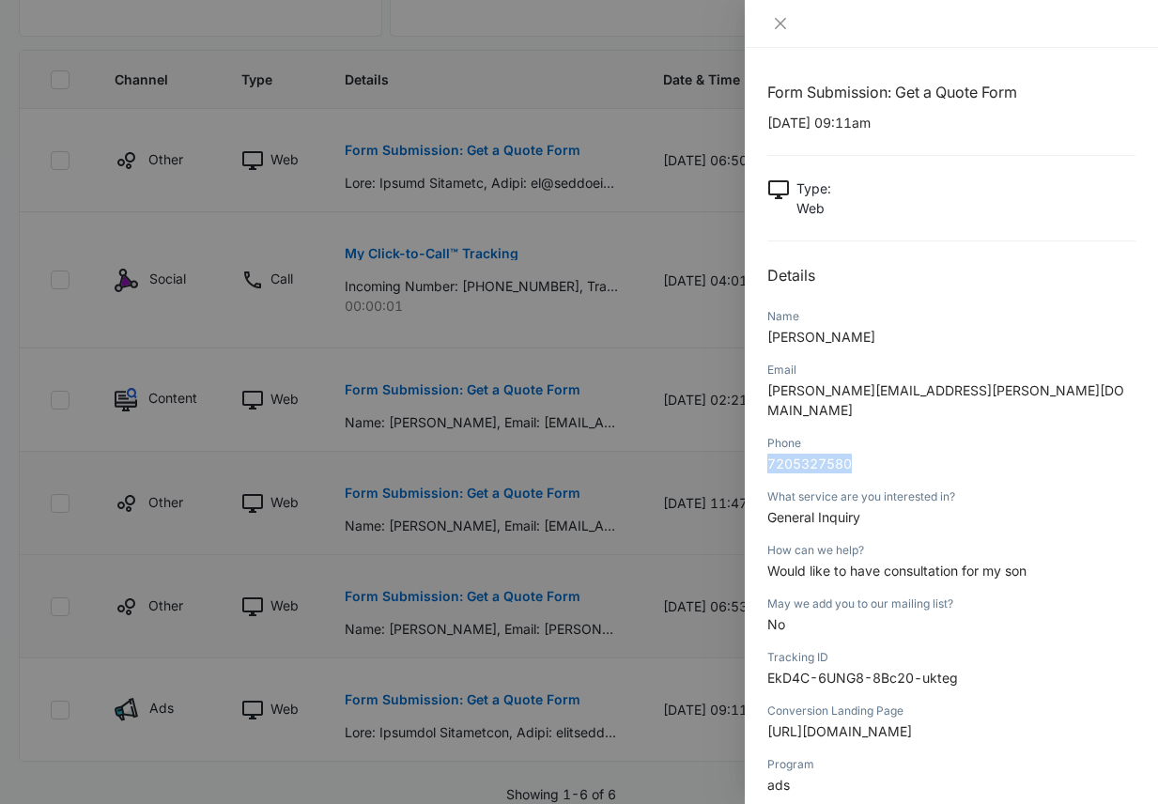
drag, startPoint x: 851, startPoint y: 441, endPoint x: 769, endPoint y: 449, distance: 82.0
click at [769, 455] on span "7205327580" at bounding box center [809, 463] width 85 height 16
copy span "7205327580"
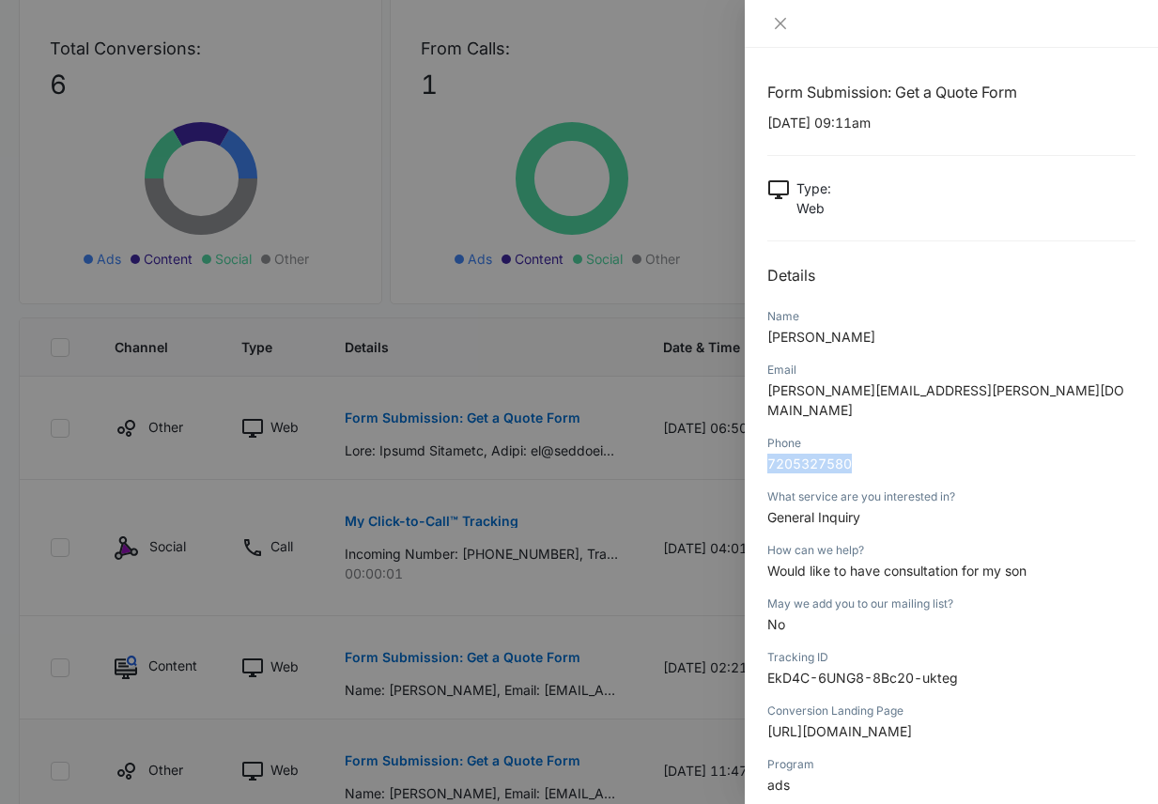
scroll to position [177, 0]
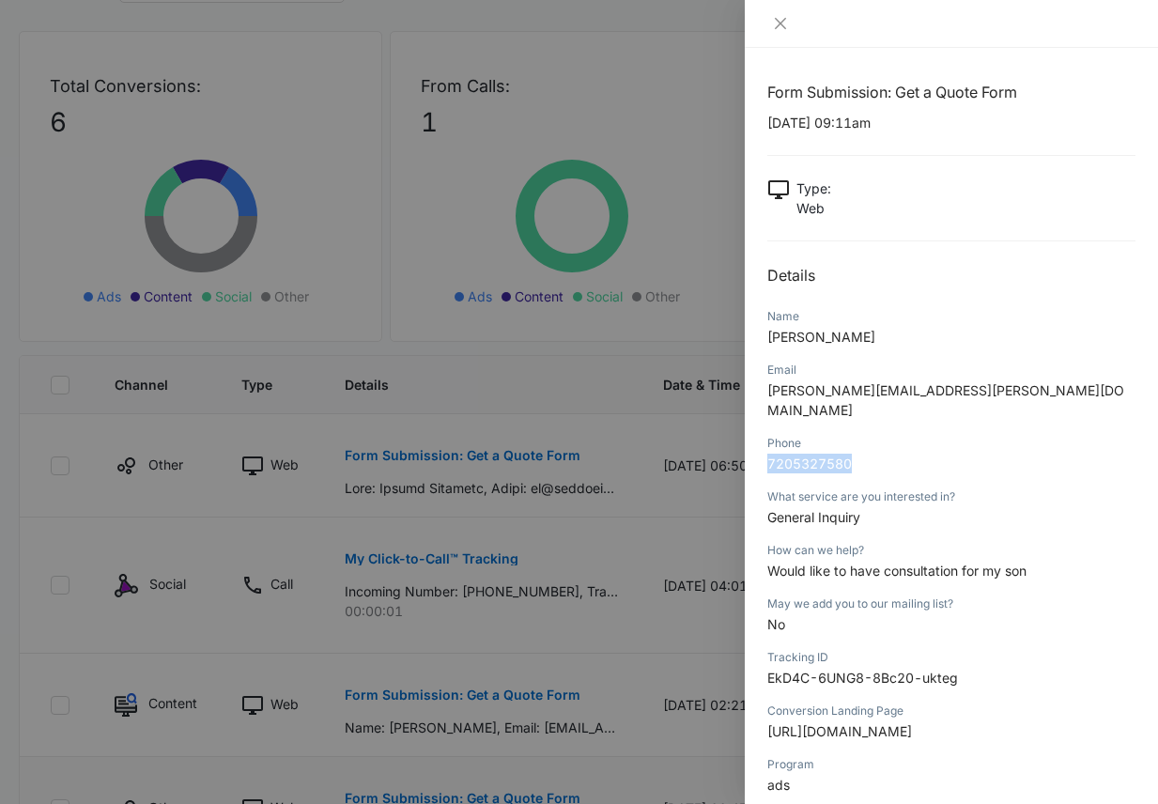
drag, startPoint x: 908, startPoint y: 333, endPoint x: 766, endPoint y: 345, distance: 142.2
click at [766, 345] on div "Form Submission: Get a Quote Form [DATE] 09:11am Type : Web Details Name [PERSO…" at bounding box center [951, 426] width 413 height 756
copy span "[PERSON_NAME]"
click at [776, 19] on icon "close" at bounding box center [780, 23] width 11 height 11
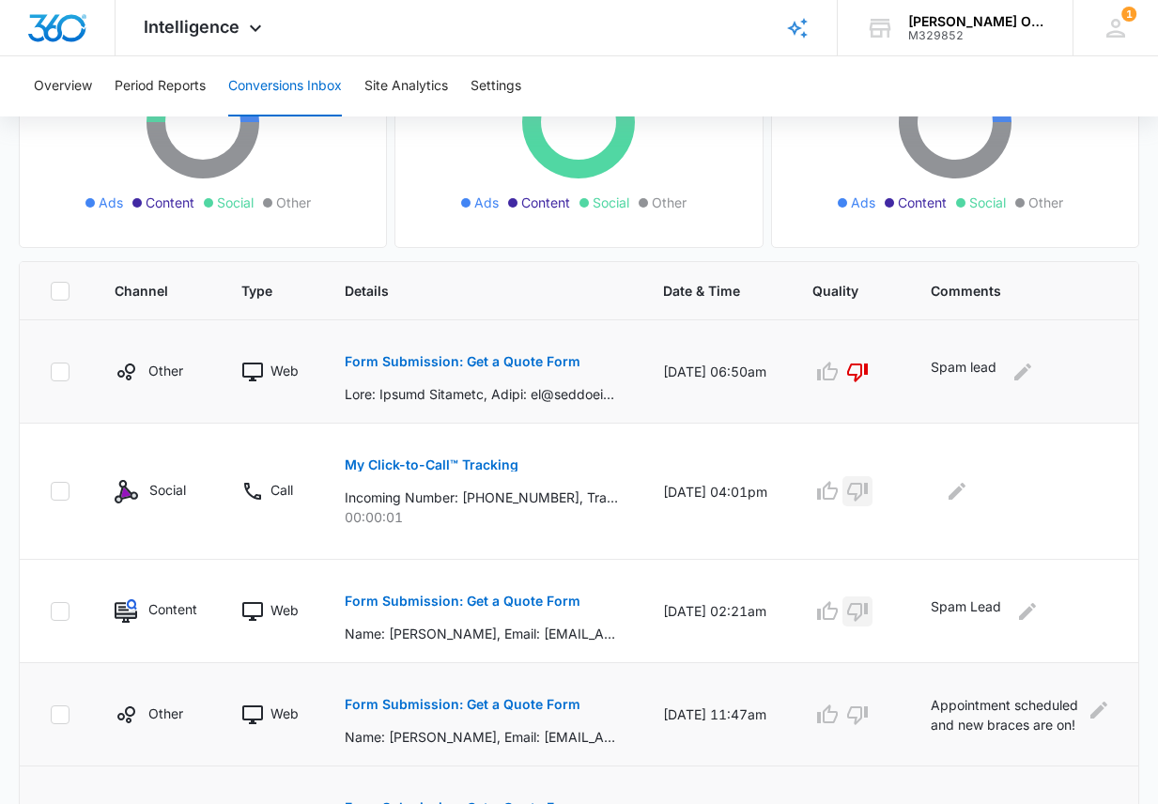
scroll to position [483, 0]
